Goal: Check status: Check status

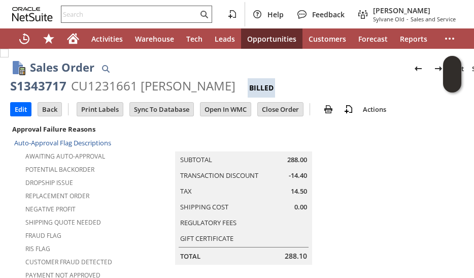
click at [127, 13] on input "text" at bounding box center [129, 14] width 137 height 12
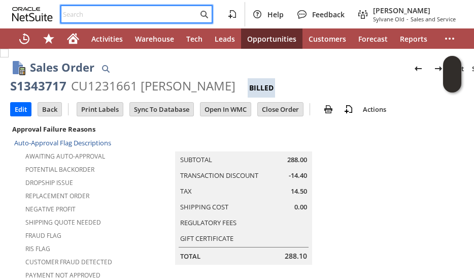
paste input "5408941196"
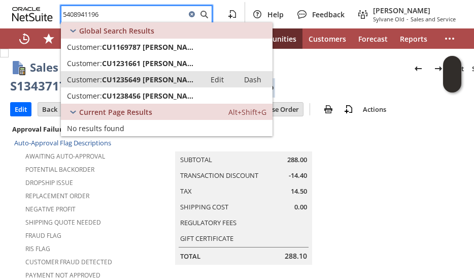
type input "5408941196"
click at [145, 83] on span "CU1235649 [PERSON_NAME]" at bounding box center [150, 80] width 97 height 10
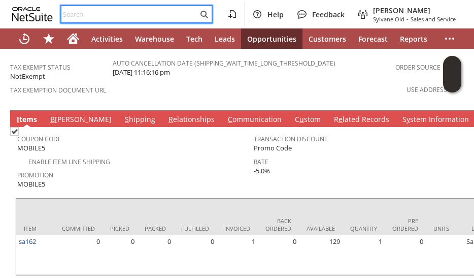
click at [114, 13] on input "text" at bounding box center [129, 14] width 137 height 12
paste input "5408941196"
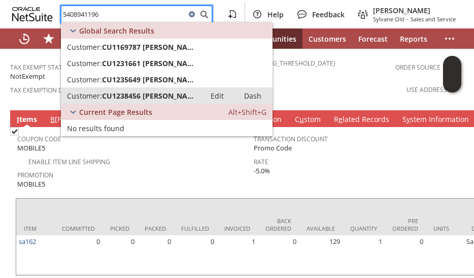
type input "5408941196"
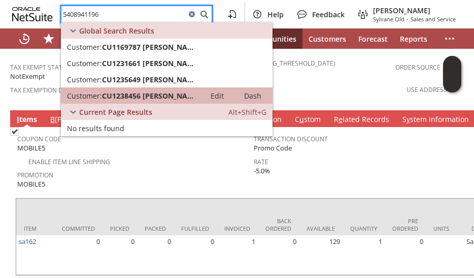
click at [127, 89] on link "Customer: CU1238456 Joshua Houston Edit Dash" at bounding box center [167, 95] width 212 height 16
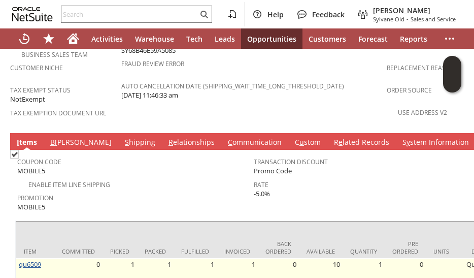
click at [31, 259] on link "qu6509" at bounding box center [30, 263] width 22 height 9
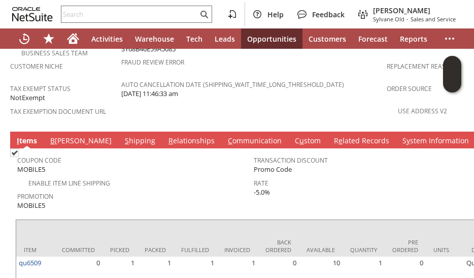
scroll to position [762, 0]
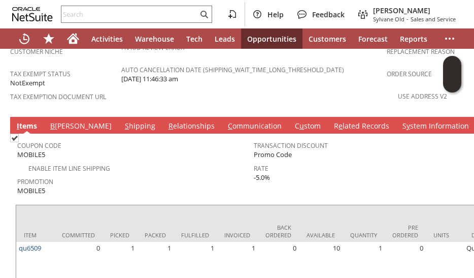
click at [225, 121] on link "C ommunication" at bounding box center [254, 126] width 59 height 11
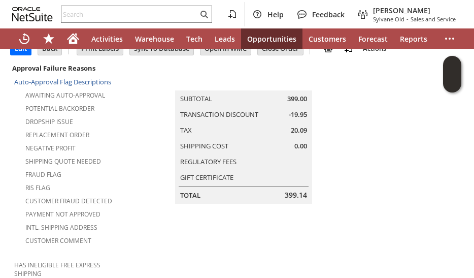
scroll to position [0, 0]
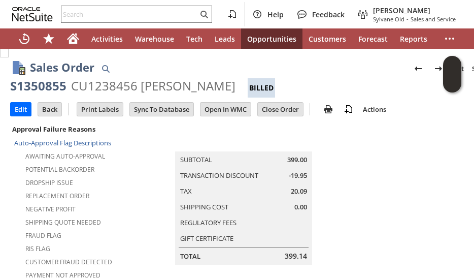
click at [41, 85] on div "S1350855" at bounding box center [38, 86] width 56 height 16
copy div "S1350855"
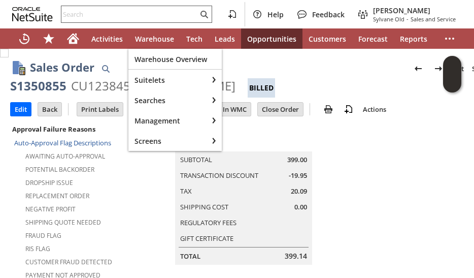
click at [138, 12] on input "text" at bounding box center [129, 14] width 137 height 12
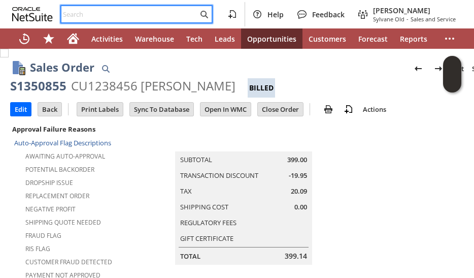
paste input "5126081904"
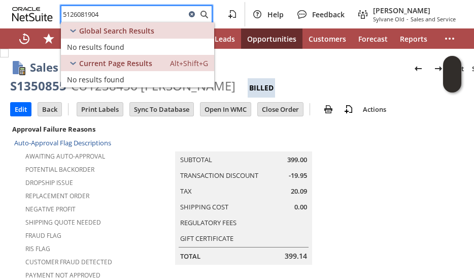
type input "5126081904"
click at [190, 12] on icon at bounding box center [192, 14] width 12 height 12
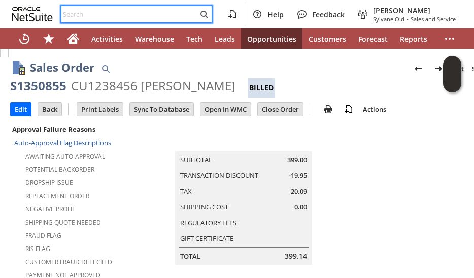
click at [173, 7] on div at bounding box center [136, 14] width 151 height 17
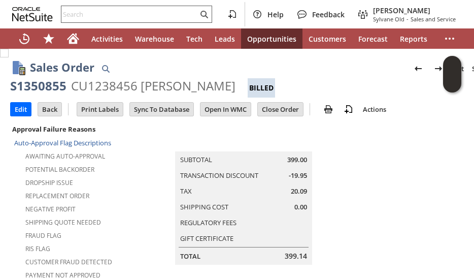
click at [171, 14] on input "text" at bounding box center [129, 14] width 137 height 12
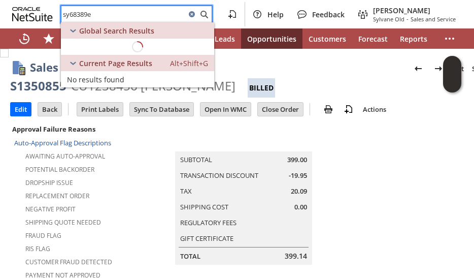
type input "sy68389ed"
click at [84, 15] on input "sy68389ed" at bounding box center [123, 14] width 124 height 12
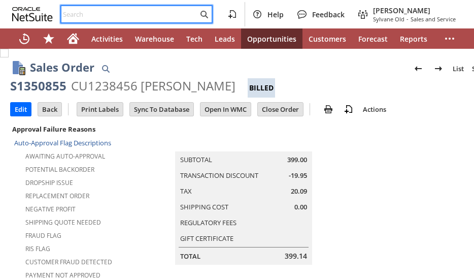
click at [128, 14] on input "text" at bounding box center [129, 14] width 137 height 12
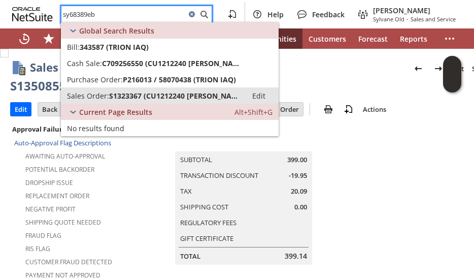
type input "sy68389eb"
click at [137, 91] on span "S1323367 (CU1212240 Kurt Kirchhoff)" at bounding box center [175, 96] width 132 height 10
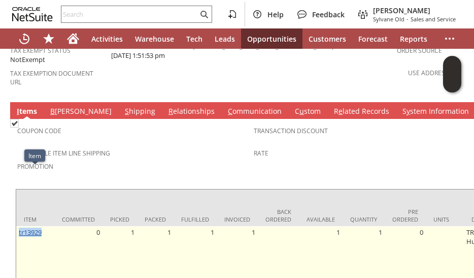
drag, startPoint x: 47, startPoint y: 177, endPoint x: 32, endPoint y: 175, distance: 14.9
click at [17, 226] on td "tr13929" at bounding box center [35, 255] width 38 height 58
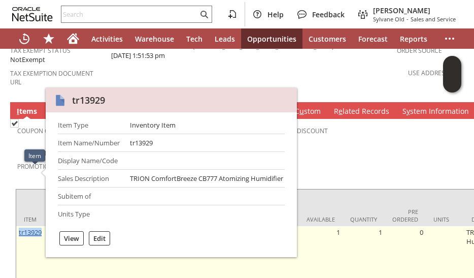
copy link "tr13929"
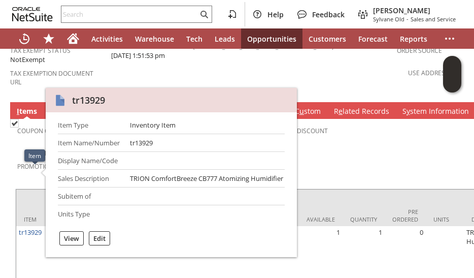
click at [333, 123] on div "Transaction Discount" at bounding box center [370, 133] width 232 height 21
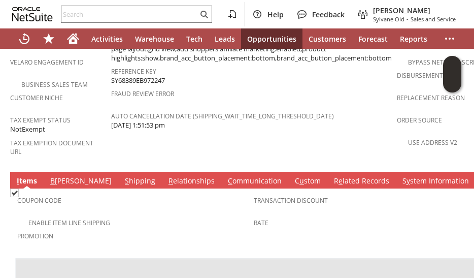
scroll to position [813, 0]
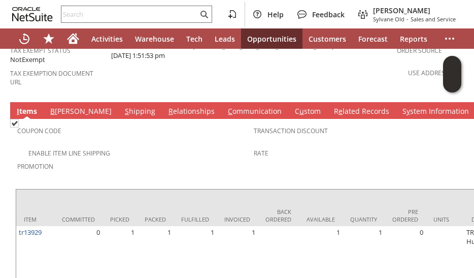
click at [225, 106] on link "C ommunication" at bounding box center [254, 111] width 59 height 11
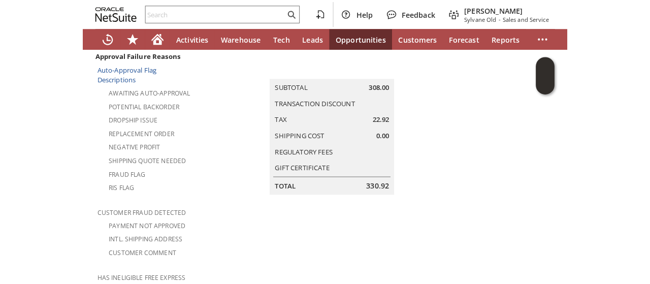
scroll to position [0, 0]
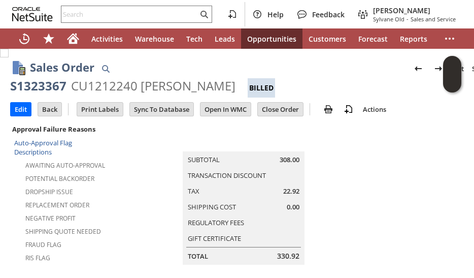
click at [31, 90] on div "S1323367" at bounding box center [38, 86] width 56 height 16
copy div "S1323367"
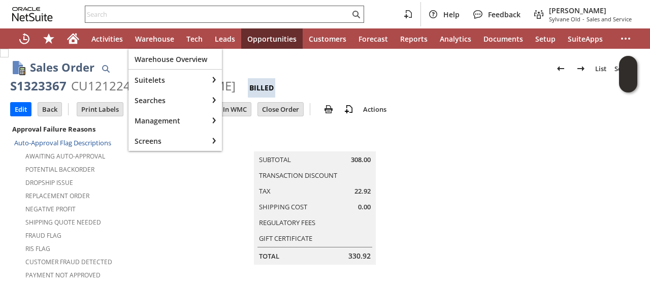
click at [139, 13] on input "text" at bounding box center [217, 14] width 265 height 12
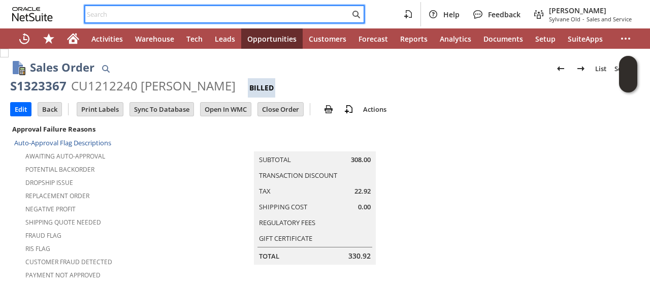
paste input "tr13929"
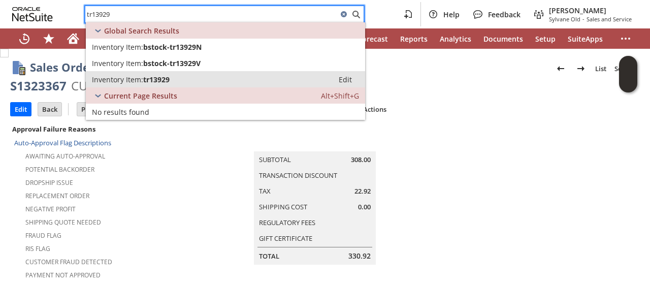
type input "tr13929"
click at [152, 78] on span "tr13929" at bounding box center [156, 80] width 26 height 10
